Goal: Check status: Check status

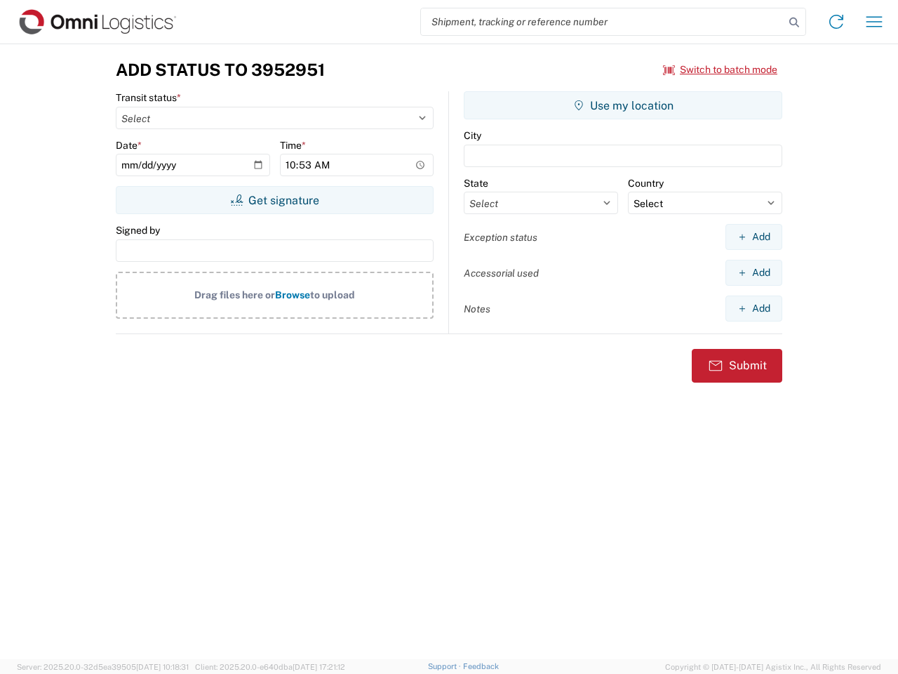
click at [603, 22] on input "search" at bounding box center [603, 21] width 364 height 27
click at [794, 22] on icon at bounding box center [795, 23] width 20 height 20
click at [837, 22] on icon at bounding box center [836, 22] width 22 height 22
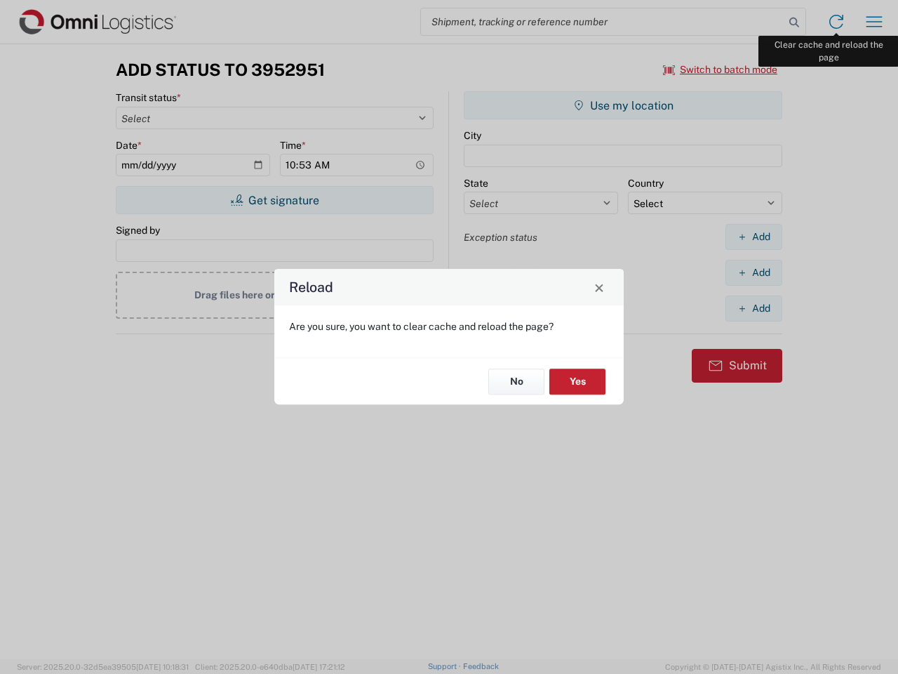
click at [874, 22] on div "Reload Are you sure, you want to clear cache and reload the page? No Yes" at bounding box center [449, 337] width 898 height 674
click at [721, 69] on div "Reload Are you sure, you want to clear cache and reload the page? No Yes" at bounding box center [449, 337] width 898 height 674
click at [274, 200] on div "Reload Are you sure, you want to clear cache and reload the page? No Yes" at bounding box center [449, 337] width 898 height 674
click at [623, 105] on div "Reload Are you sure, you want to clear cache and reload the page? No Yes" at bounding box center [449, 337] width 898 height 674
click at [754, 237] on div "Reload Are you sure, you want to clear cache and reload the page? No Yes" at bounding box center [449, 337] width 898 height 674
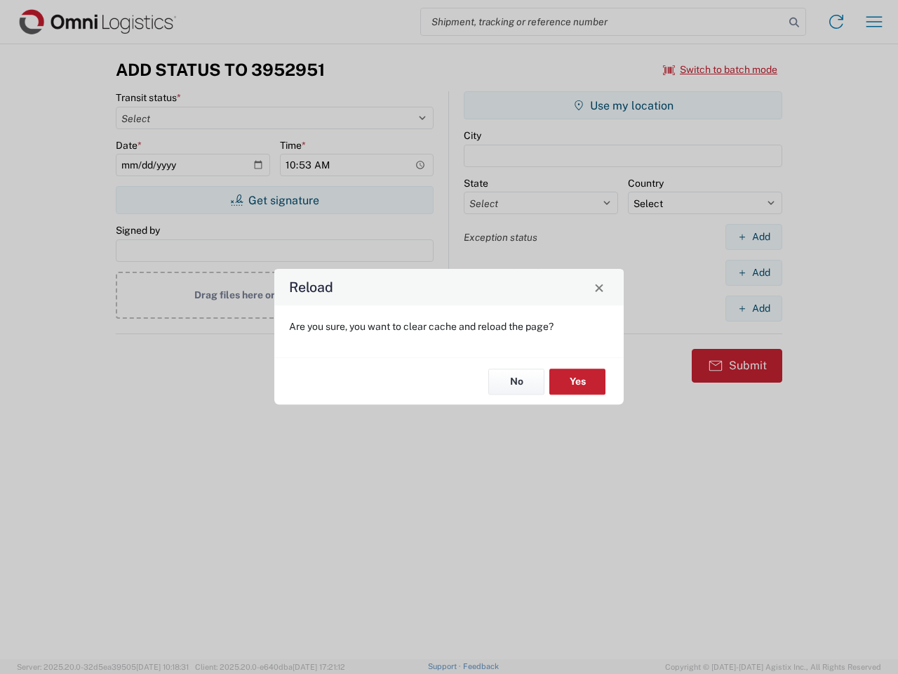
click at [754, 272] on div "Reload Are you sure, you want to clear cache and reload the page? No Yes" at bounding box center [449, 337] width 898 height 674
click at [754, 308] on div "Reload Are you sure, you want to clear cache and reload the page? No Yes" at bounding box center [449, 337] width 898 height 674
